Goal: Task Accomplishment & Management: Complete application form

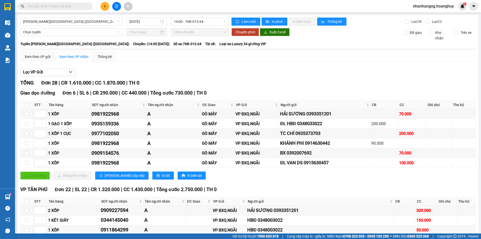
click at [63, 5] on input "text" at bounding box center [57, 7] width 59 height 6
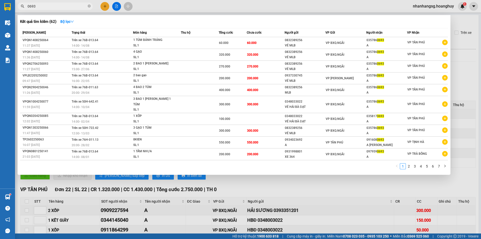
type input "0693"
click at [88, 6] on icon "close-circle" at bounding box center [89, 6] width 3 height 3
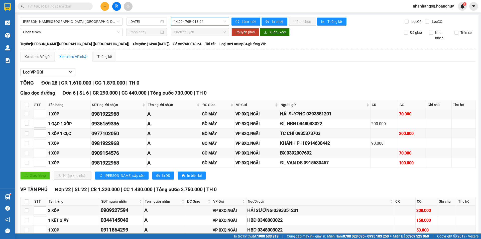
click at [185, 24] on span "14:00 - 76B-013.64" at bounding box center [200, 22] width 52 height 8
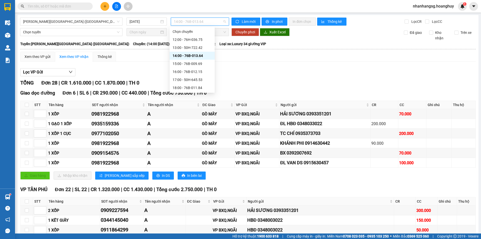
click at [185, 24] on span "14:00 - 76B-013.64" at bounding box center [200, 22] width 52 height 8
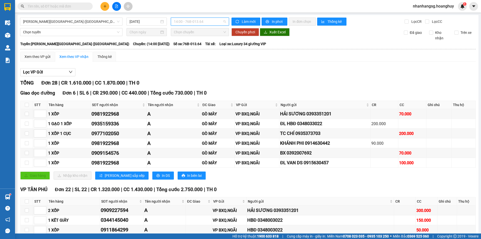
click at [187, 20] on span "14:00 - 76B-013.64" at bounding box center [200, 22] width 52 height 8
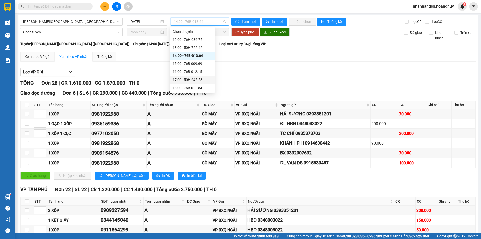
click at [191, 77] on div "17:00 - 50H-645.53" at bounding box center [191, 80] width 39 height 6
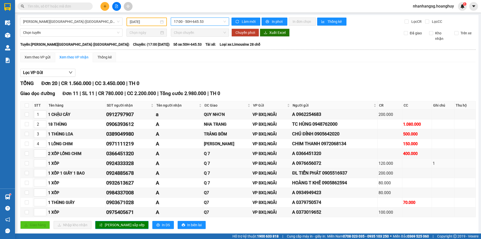
scroll to position [100, 0]
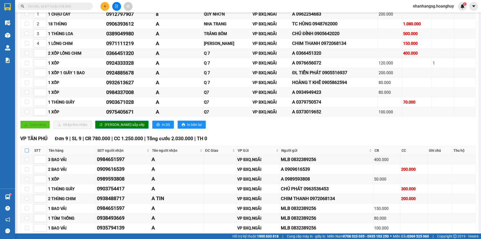
click at [28, 151] on input "checkbox" at bounding box center [27, 150] width 4 height 4
checkbox input "true"
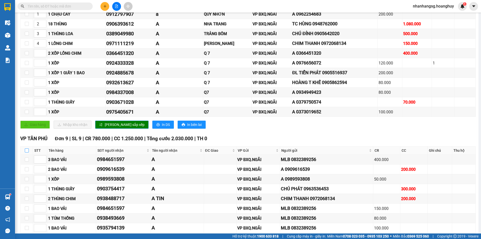
checkbox input "true"
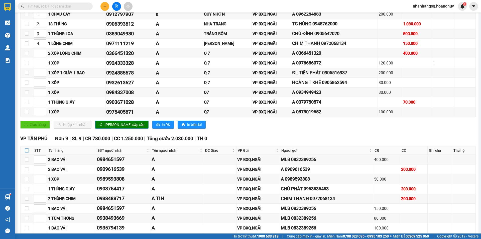
checkbox input "true"
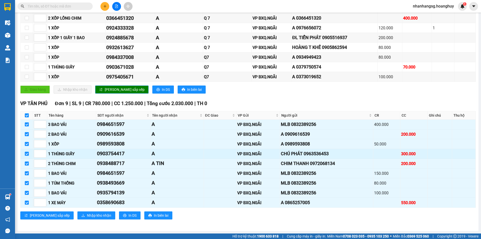
scroll to position [135, 0]
click at [119, 214] on button "In DS" at bounding box center [130, 215] width 22 height 8
click at [68, 6] on input "text" at bounding box center [57, 7] width 59 height 6
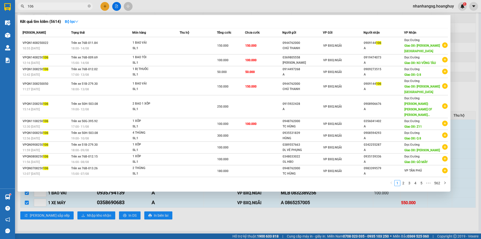
type input "106"
click at [103, 9] on div at bounding box center [240, 119] width 481 height 239
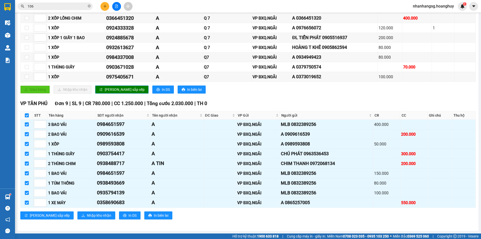
click at [103, 9] on button at bounding box center [104, 6] width 9 height 9
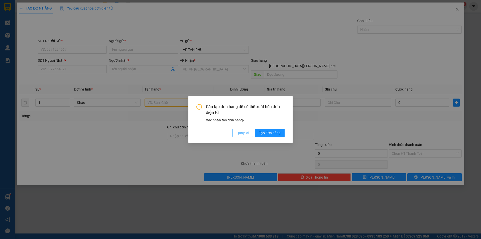
click at [238, 133] on span "Quay lại" at bounding box center [242, 133] width 13 height 6
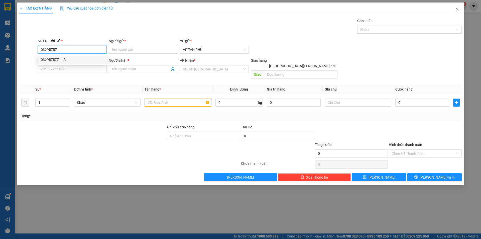
click at [39, 62] on div "0329575771 - A" at bounding box center [72, 60] width 69 height 8
type input "0329575771"
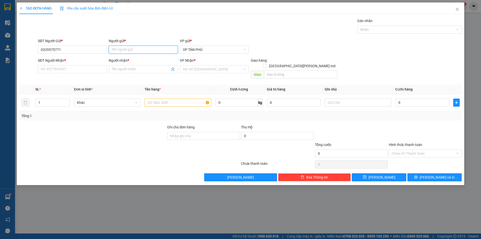
click at [117, 48] on input "Người gửi *" at bounding box center [143, 50] width 69 height 8
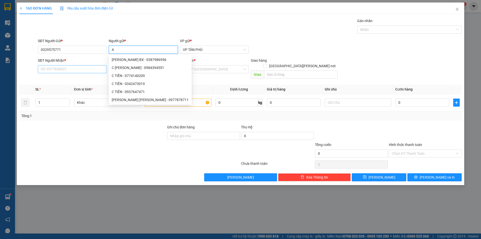
type input "A"
click at [89, 72] on input "SĐT Người Nhận *" at bounding box center [72, 69] width 69 height 8
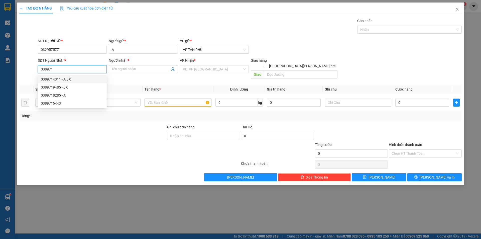
click at [68, 78] on div "0389714311 - A BX" at bounding box center [72, 79] width 63 height 6
type input "0389714311"
type input "A BX"
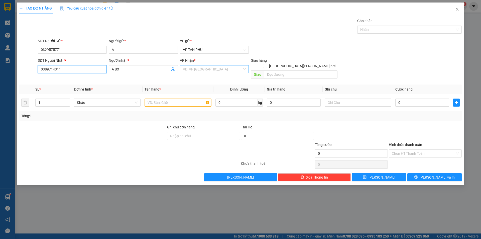
type input "0389714311"
click at [190, 68] on input "search" at bounding box center [212, 69] width 59 height 8
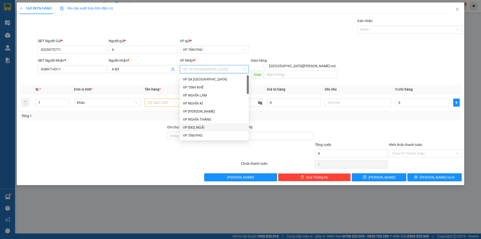
click at [199, 128] on div "VP BXQ.NGÃI" at bounding box center [214, 127] width 63 height 6
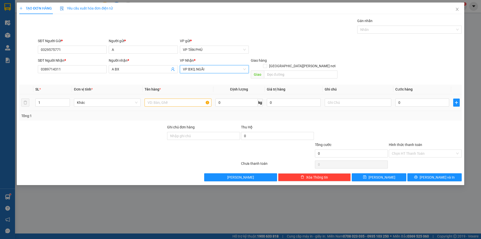
click at [174, 97] on div at bounding box center [177, 102] width 67 height 10
click at [173, 98] on input "text" at bounding box center [177, 102] width 67 height 8
type input "1XOP"
click at [411, 98] on input "0" at bounding box center [422, 102] width 54 height 8
type input "7"
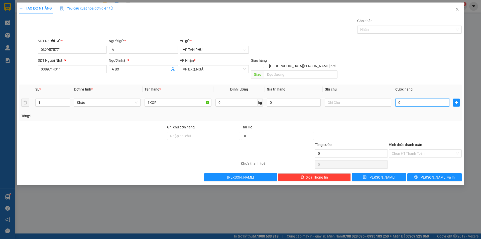
type input "7"
type input "70"
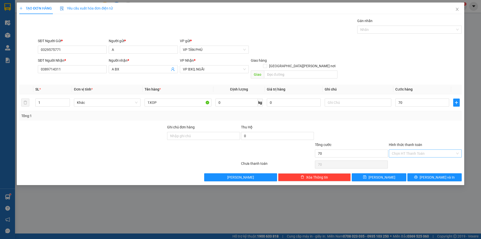
type input "70.000"
click at [405, 149] on input "Hình thức thanh toán" at bounding box center [422, 153] width 63 height 8
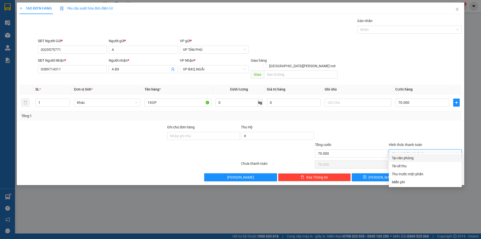
click at [406, 153] on div "Transit Pickup Surcharge Ids Transit Deliver Surcharge Ids Transit Deliver Surc…" at bounding box center [240, 99] width 442 height 163
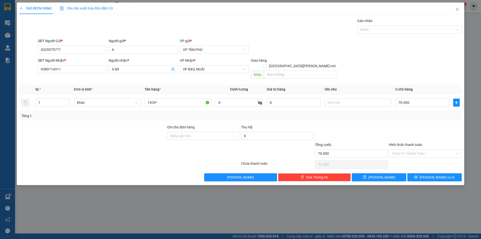
click at [406, 159] on div "Chọn HT Thanh Toán" at bounding box center [425, 164] width 74 height 10
click at [413, 149] on input "Hình thức thanh toán" at bounding box center [422, 153] width 63 height 8
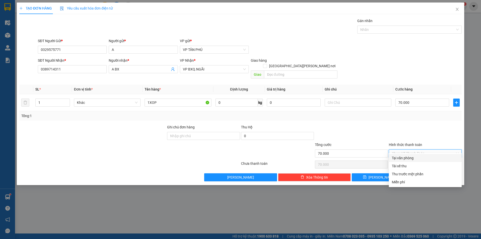
click at [406, 158] on div "Tại văn phòng" at bounding box center [424, 158] width 67 height 6
type input "0"
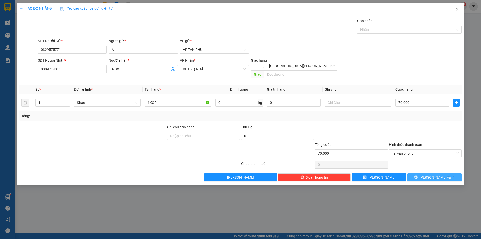
click at [429, 173] on button "[PERSON_NAME] và In" at bounding box center [434, 177] width 54 height 8
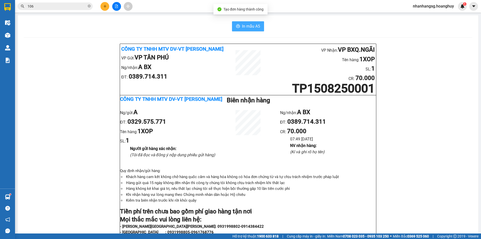
click at [240, 22] on button "In mẫu A5" at bounding box center [248, 26] width 32 height 10
